Goal: Subscribe to service/newsletter

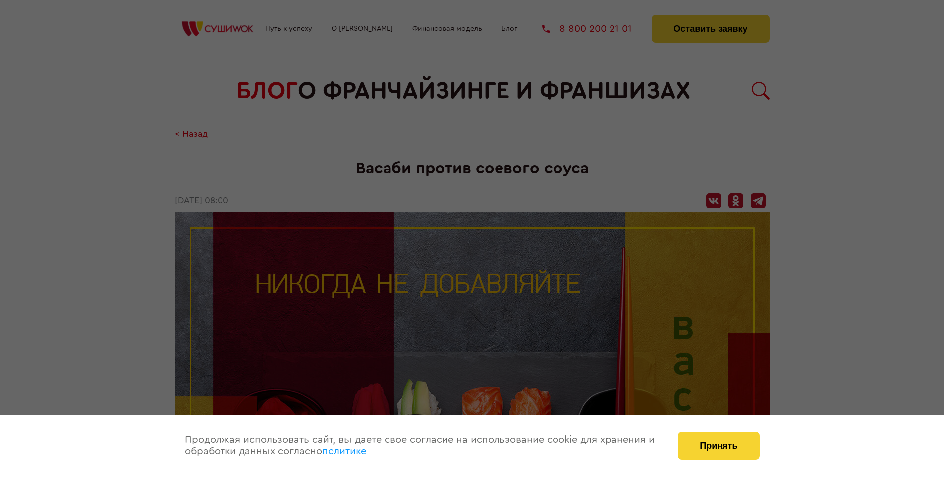
scroll to position [1369, 0]
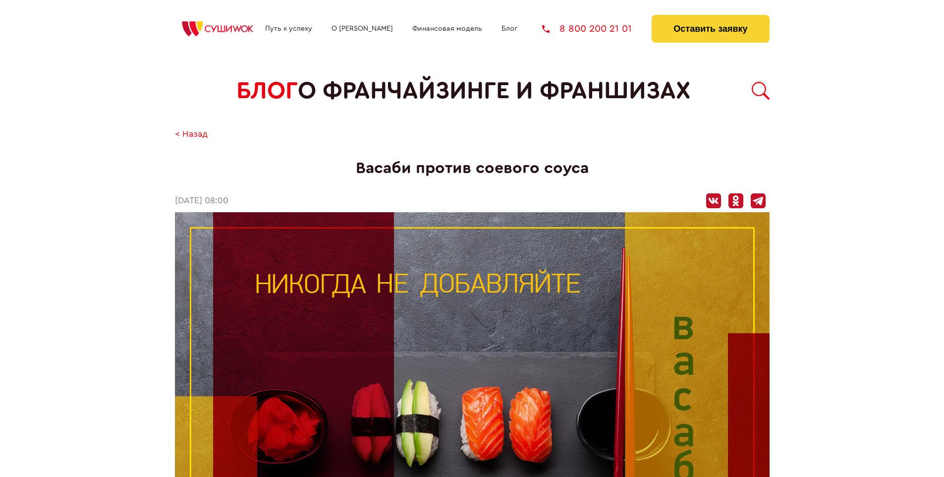
scroll to position [1369, 0]
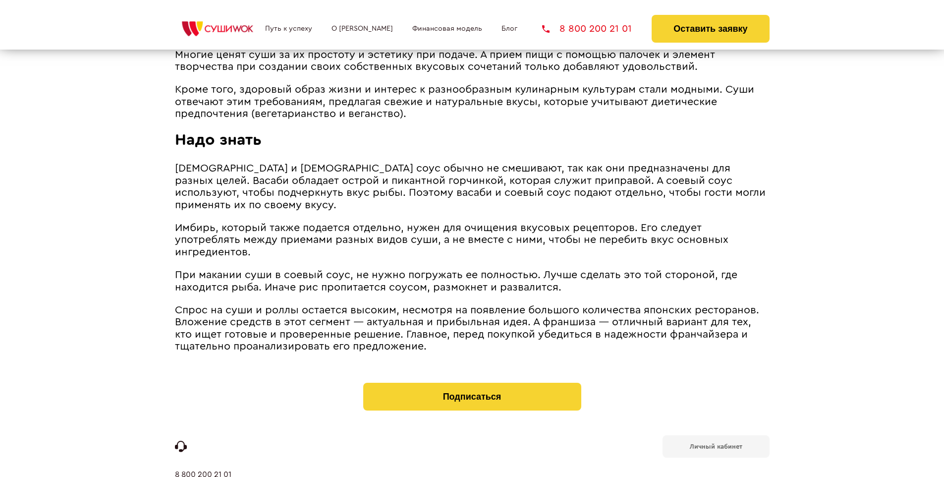
click at [715, 443] on b "Личный кабинет" at bounding box center [716, 446] width 53 height 6
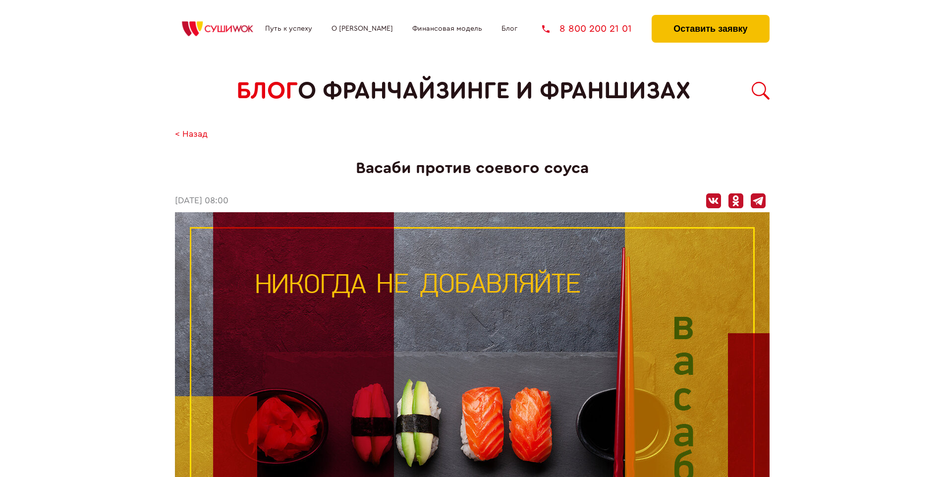
click at [710, 17] on button "Оставить заявку" at bounding box center [709, 29] width 117 height 28
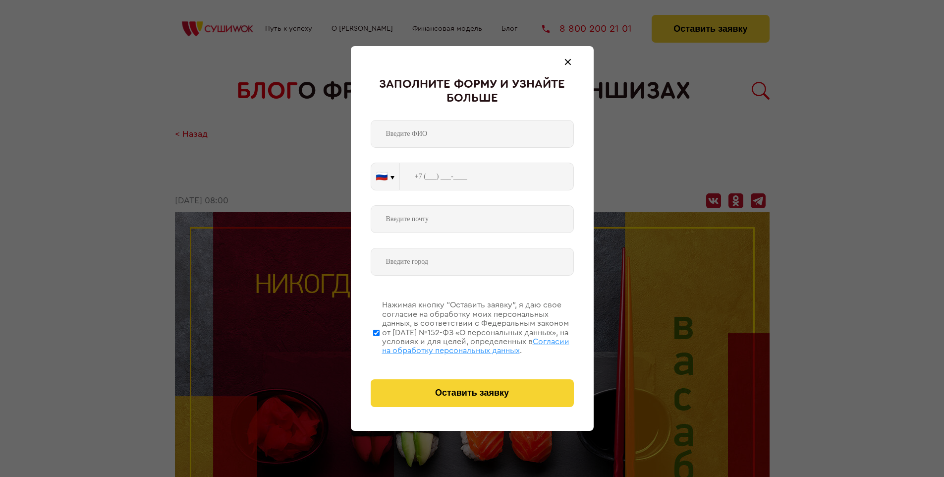
click at [459, 344] on span "Согласии на обработку персональных данных" at bounding box center [475, 345] width 187 height 17
click at [379, 344] on input "Нажимая кнопку “Оставить заявку”, я даю свое согласие на обработку моих персона…" at bounding box center [376, 332] width 6 height 79
checkbox input "false"
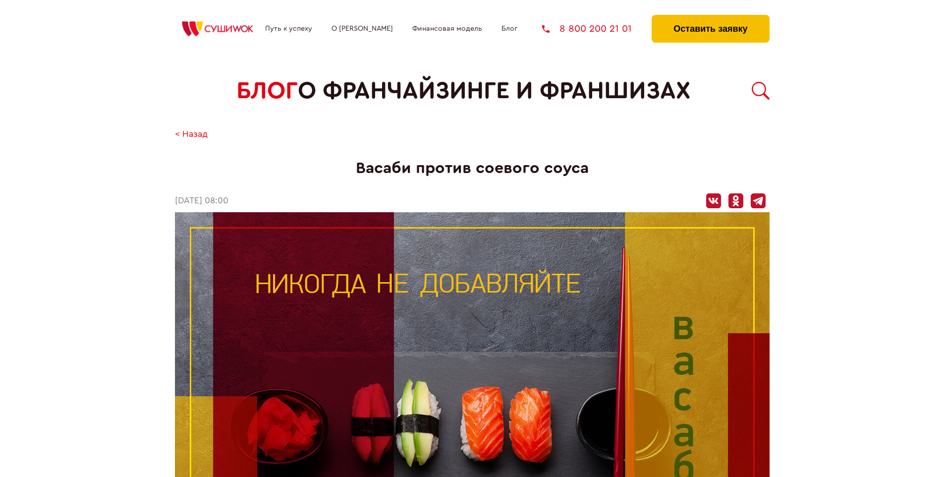
click at [710, 17] on button "Оставить заявку" at bounding box center [709, 29] width 117 height 28
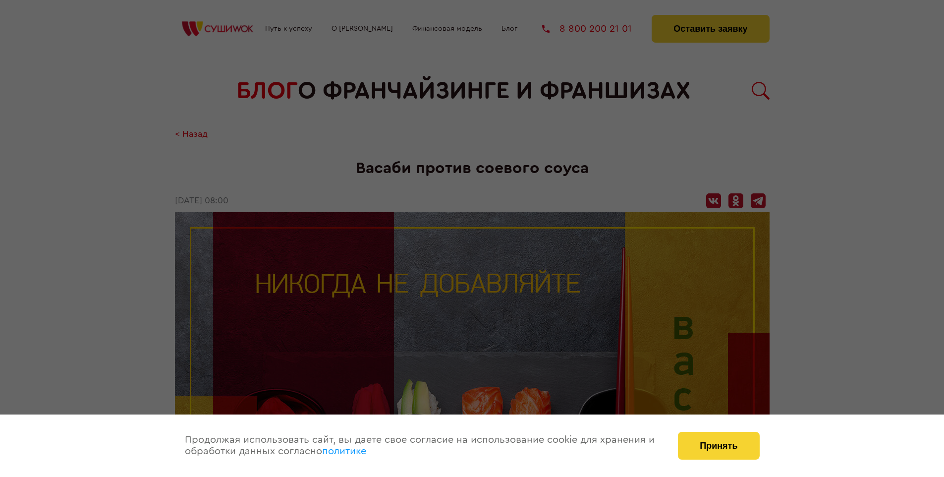
scroll to position [1369, 0]
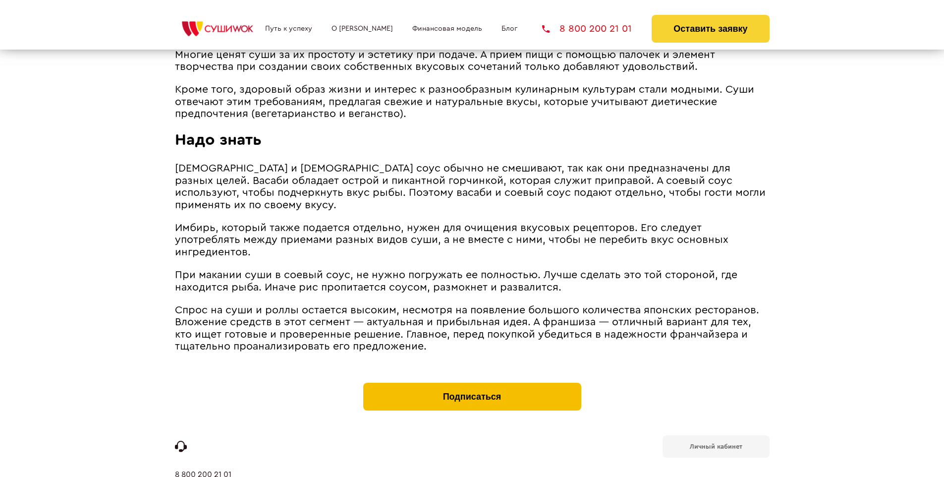
click at [472, 382] on button "Подписаться" at bounding box center [472, 396] width 218 height 28
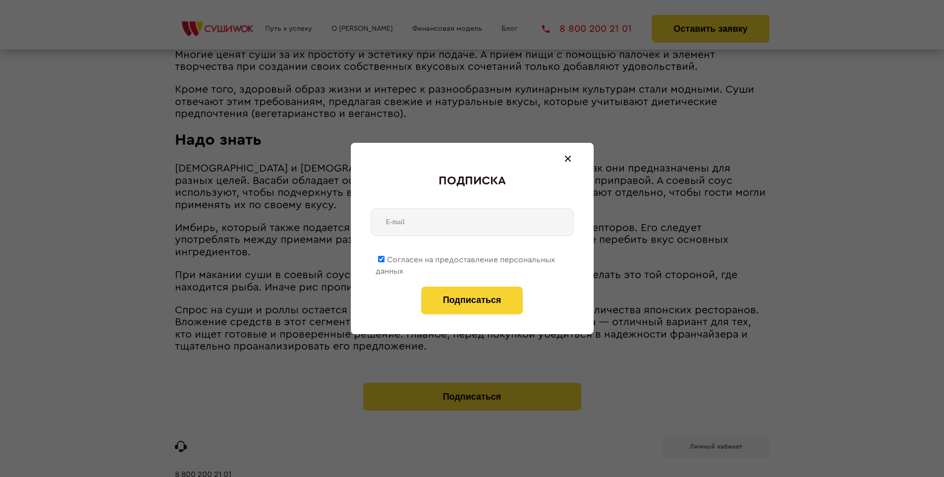
click at [466, 258] on span "Согласен на предоставление персональных данных" at bounding box center [465, 265] width 179 height 19
click at [384, 258] on input "Согласен на предоставление персональных данных" at bounding box center [381, 259] width 6 height 6
checkbox input "false"
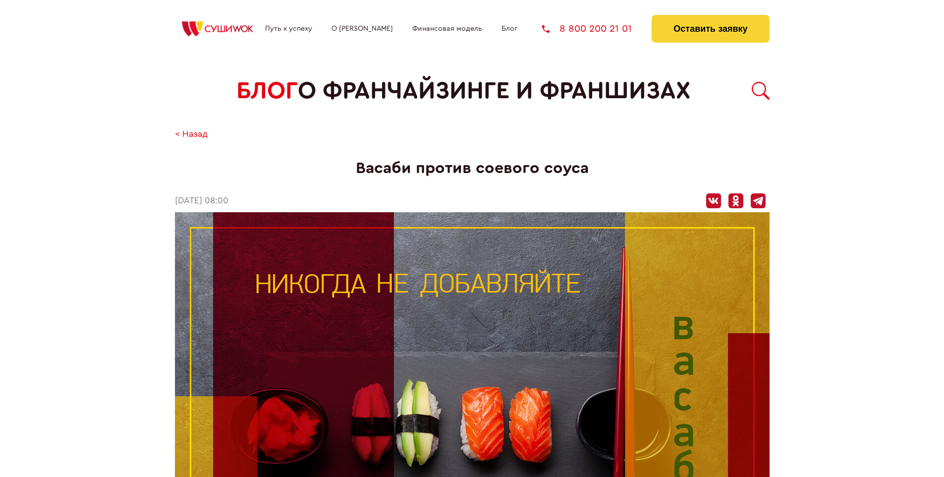
scroll to position [1369, 0]
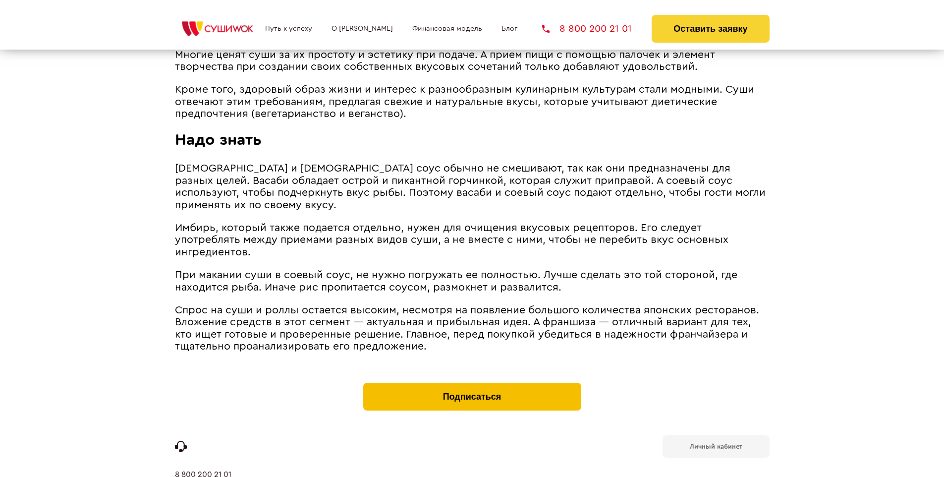
click at [472, 382] on button "Подписаться" at bounding box center [472, 396] width 218 height 28
